Goal: Information Seeking & Learning: Learn about a topic

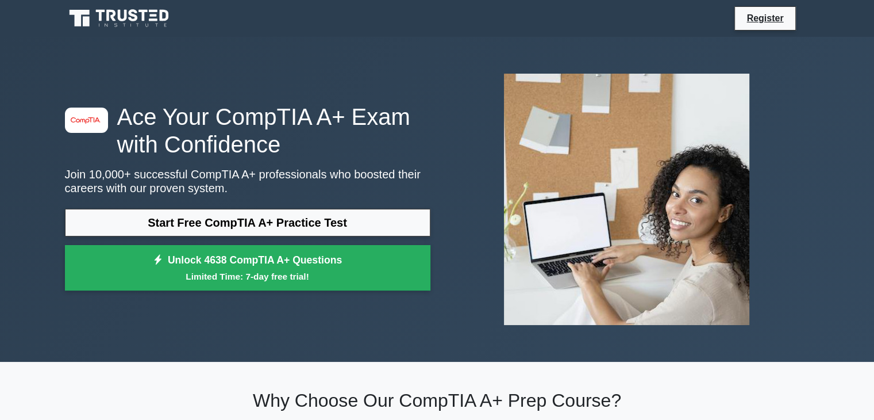
drag, startPoint x: 883, startPoint y: 135, endPoint x: 883, endPoint y: 34, distance: 101.2
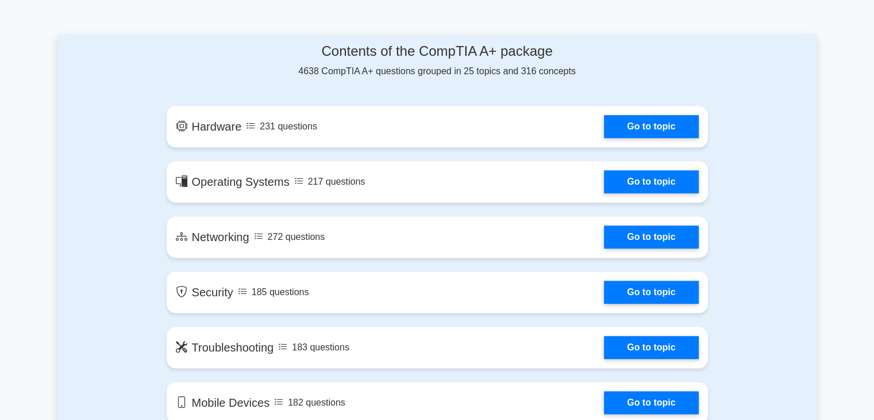
scroll to position [598, 0]
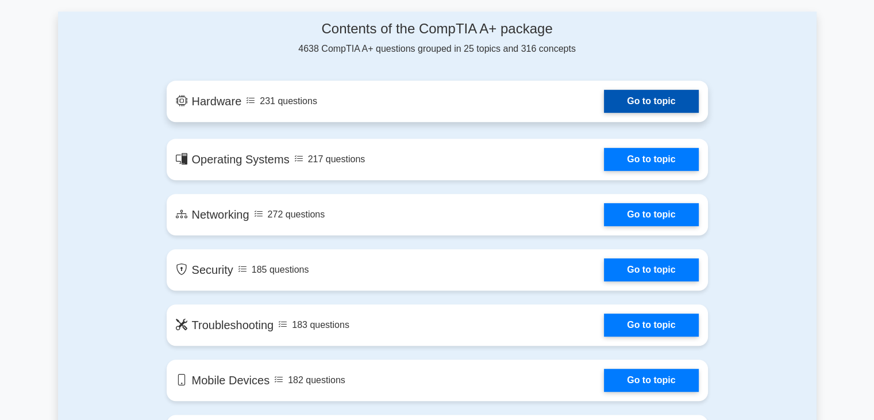
click at [650, 110] on link "Go to topic" at bounding box center [651, 101] width 94 height 23
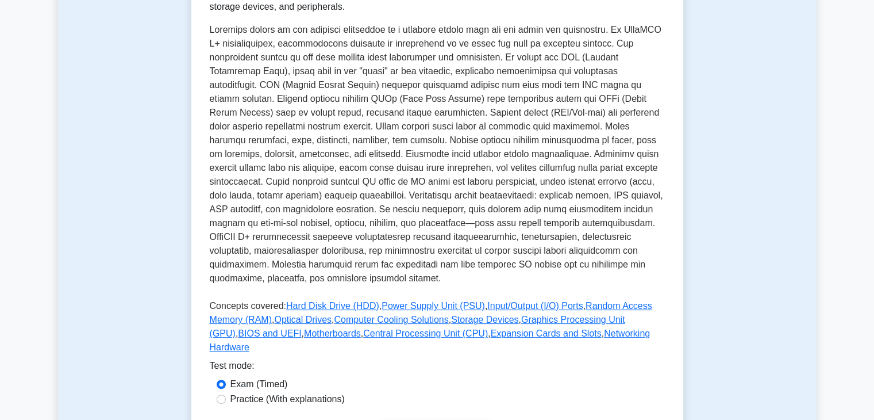
scroll to position [438, 0]
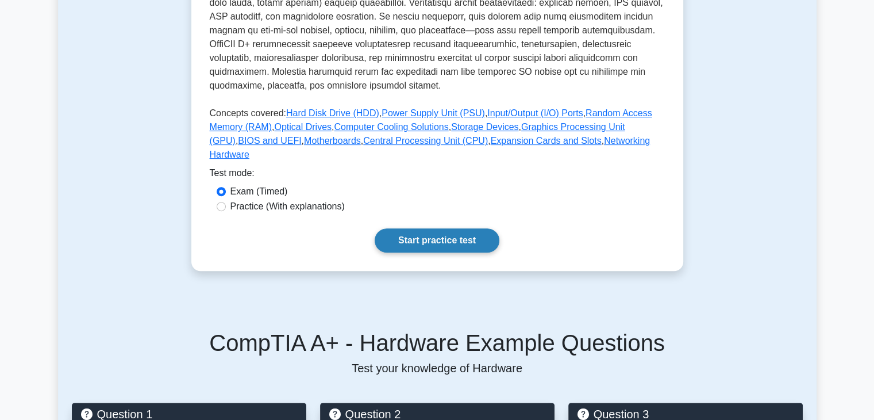
click at [431, 228] on link "Start practice test" at bounding box center [437, 240] width 125 height 24
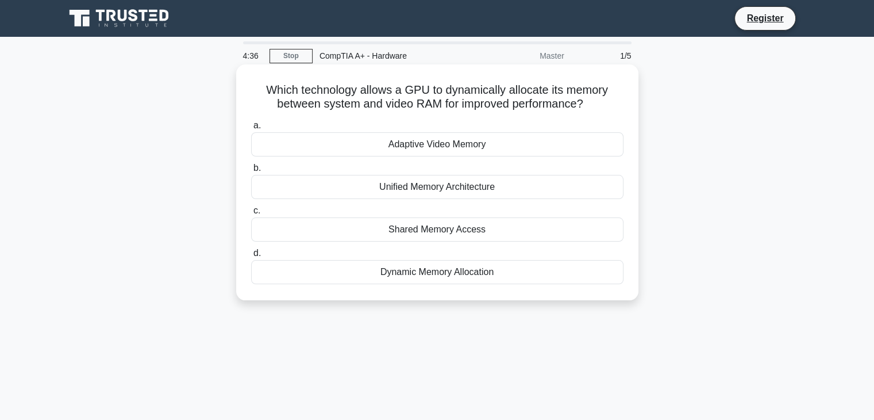
click at [364, 228] on div "Shared Memory Access" at bounding box center [437, 229] width 373 height 24
click at [251, 214] on input "c. Shared Memory Access" at bounding box center [251, 210] width 0 height 7
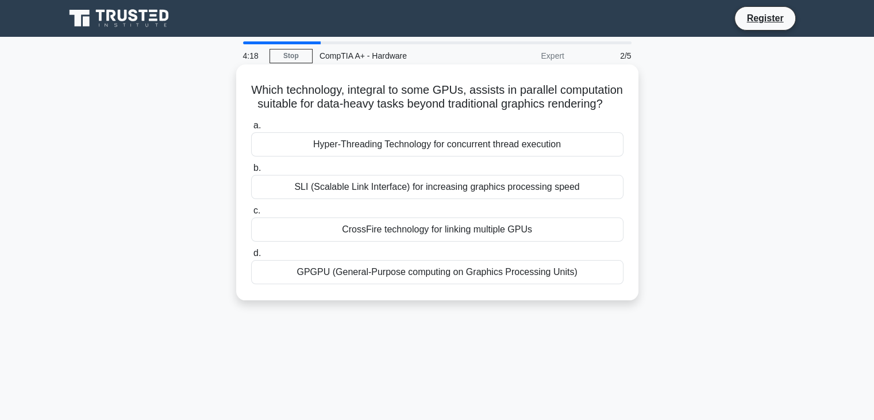
click at [358, 281] on div "GPGPU (General-Purpose computing on Graphics Processing Units)" at bounding box center [437, 272] width 373 height 24
click at [251, 257] on input "d. GPGPU (General-Purpose computing on Graphics Processing Units)" at bounding box center [251, 253] width 0 height 7
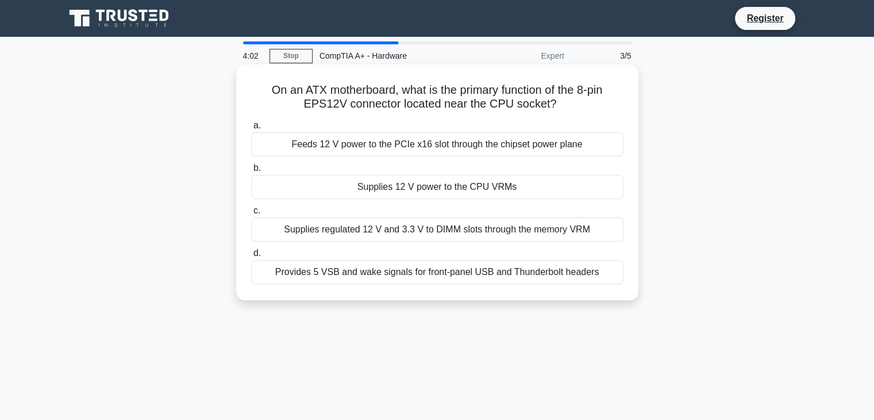
click at [386, 132] on label "a. Feeds 12 V power to the PCIe x16 slot through the chipset power plane" at bounding box center [437, 137] width 373 height 38
click at [251, 129] on input "a. Feeds 12 V power to the PCIe x16 slot through the chipset power plane" at bounding box center [251, 125] width 0 height 7
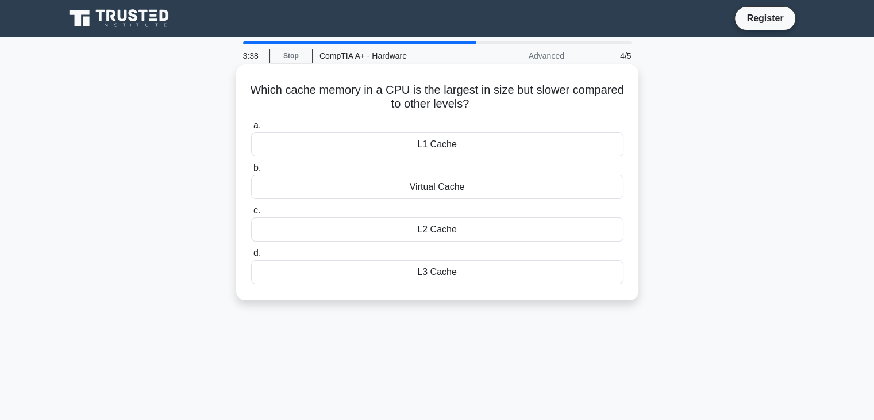
click at [421, 277] on div "L3 Cache" at bounding box center [437, 272] width 373 height 24
click at [251, 257] on input "d. L3 Cache" at bounding box center [251, 253] width 0 height 7
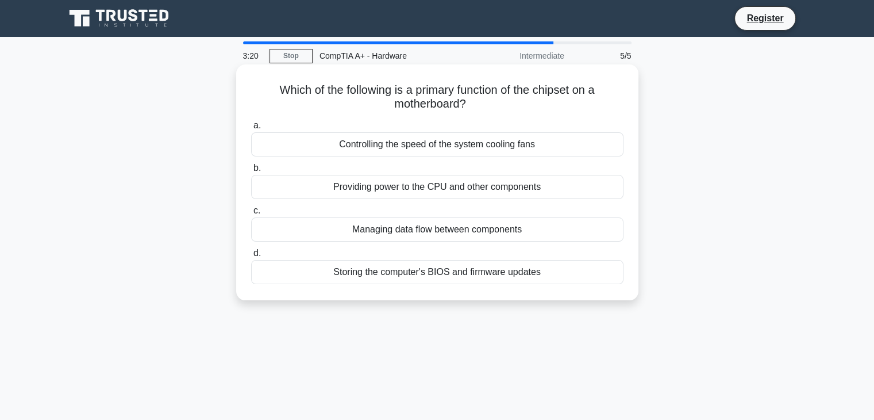
click at [363, 231] on div "Managing data flow between components" at bounding box center [437, 229] width 373 height 24
click at [251, 214] on input "c. Managing data flow between components" at bounding box center [251, 210] width 0 height 7
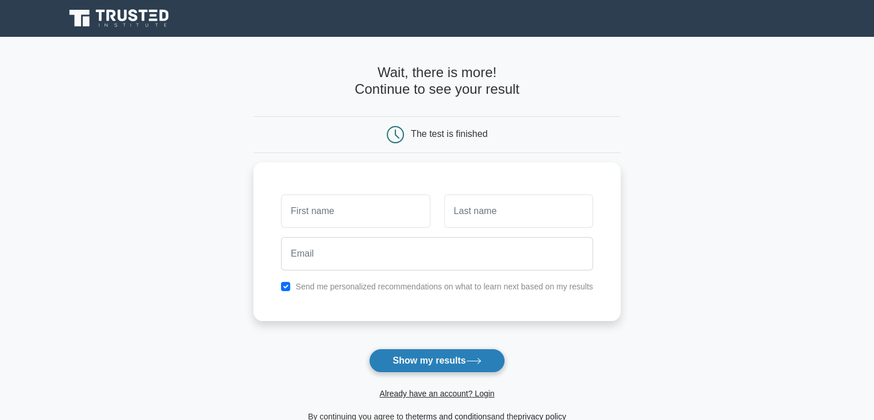
click at [389, 356] on button "Show my results" at bounding box center [437, 360] width 136 height 24
type input "Joseph"
click at [419, 362] on button "Show my results" at bounding box center [437, 360] width 136 height 24
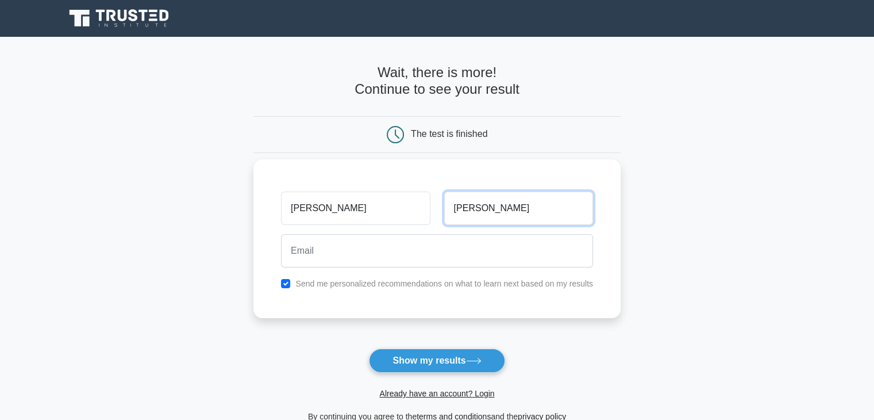
type input "Gill"
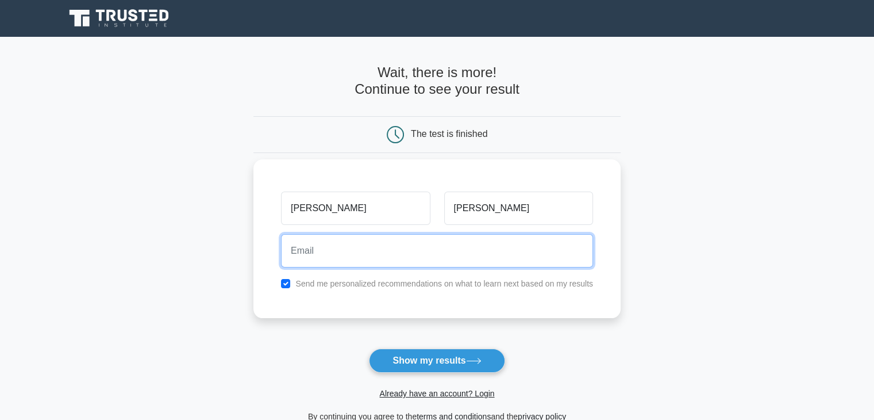
click at [420, 246] on input "email" at bounding box center [437, 250] width 312 height 33
type input "jojogm_12@yahoo.com"
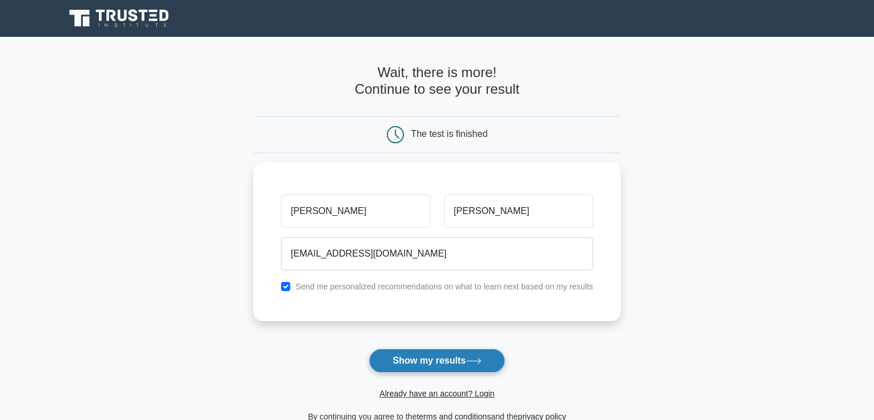
click at [420, 364] on button "Show my results" at bounding box center [437, 360] width 136 height 24
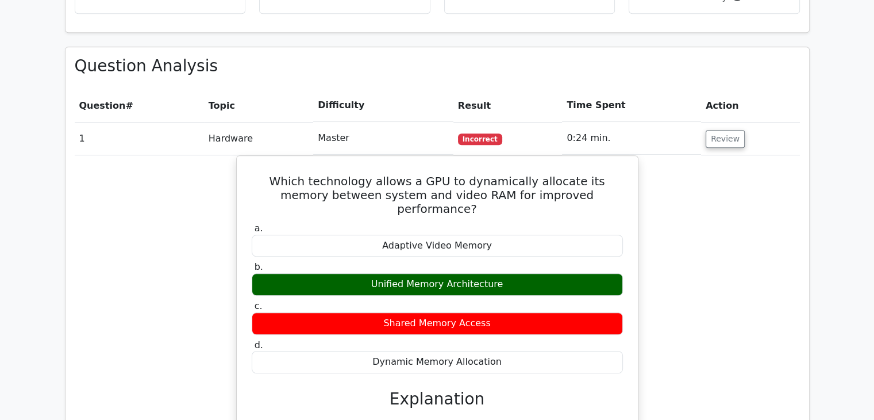
scroll to position [620, 0]
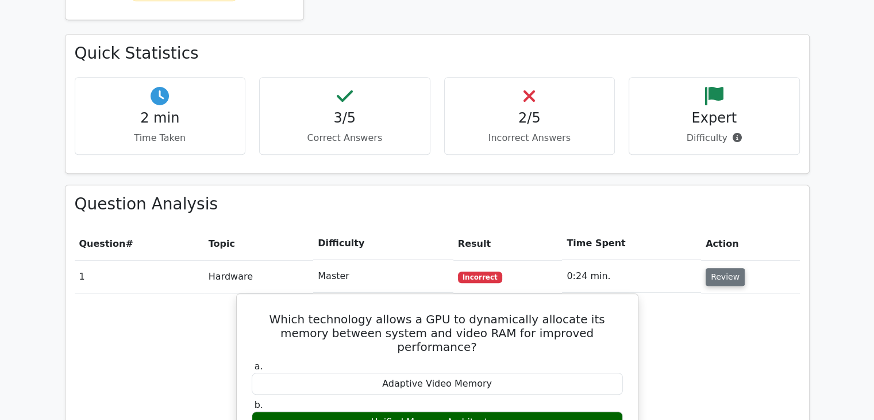
click at [735, 268] on button "Review" at bounding box center [725, 277] width 39 height 18
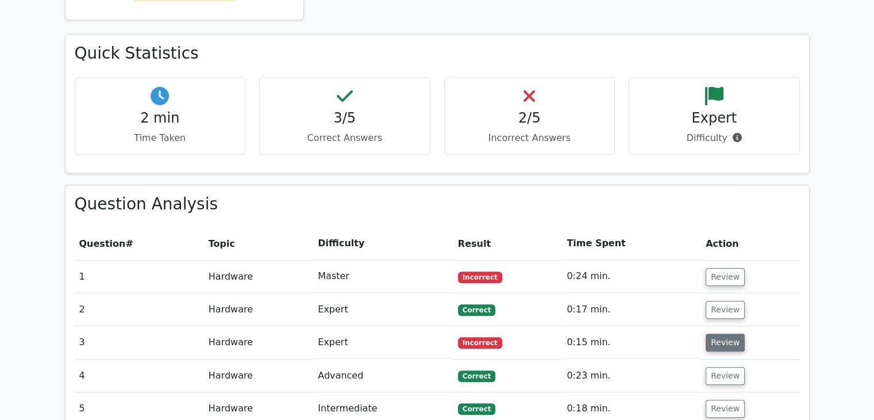
click at [727, 333] on button "Review" at bounding box center [725, 342] width 39 height 18
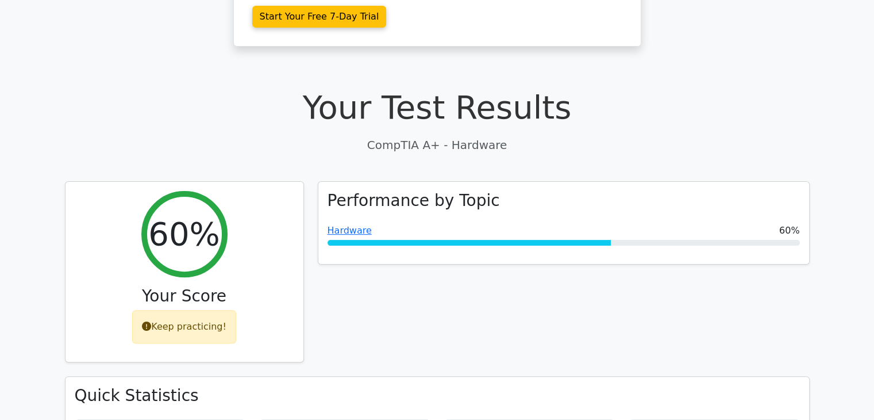
scroll to position [178, 0]
